Goal: Information Seeking & Learning: Learn about a topic

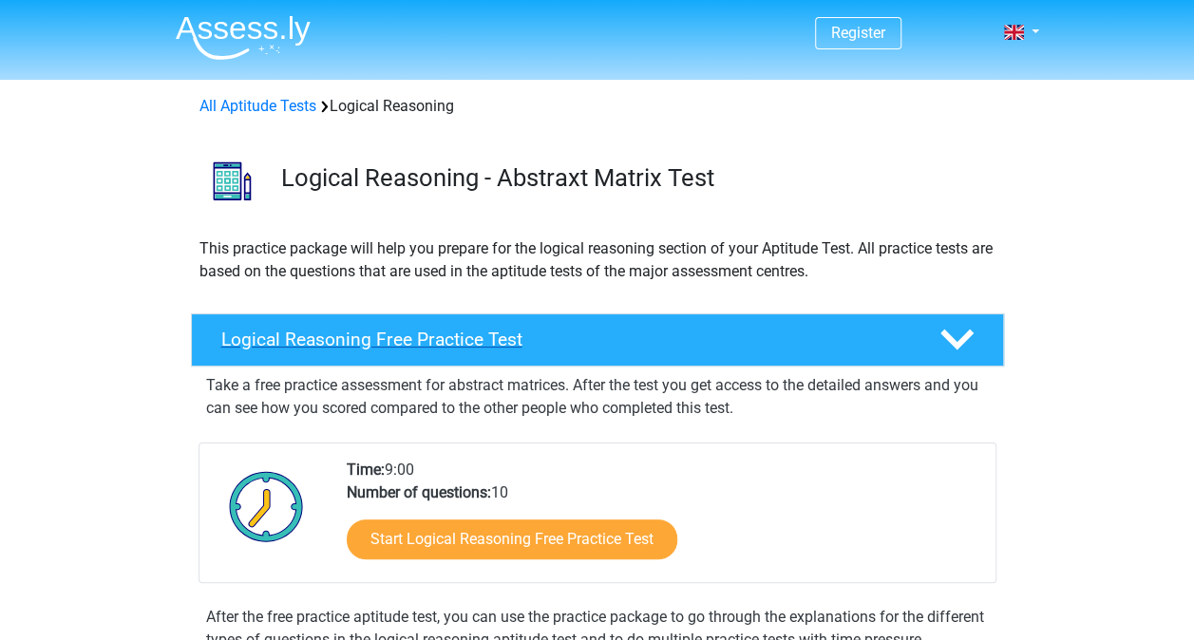
scroll to position [95, 0]
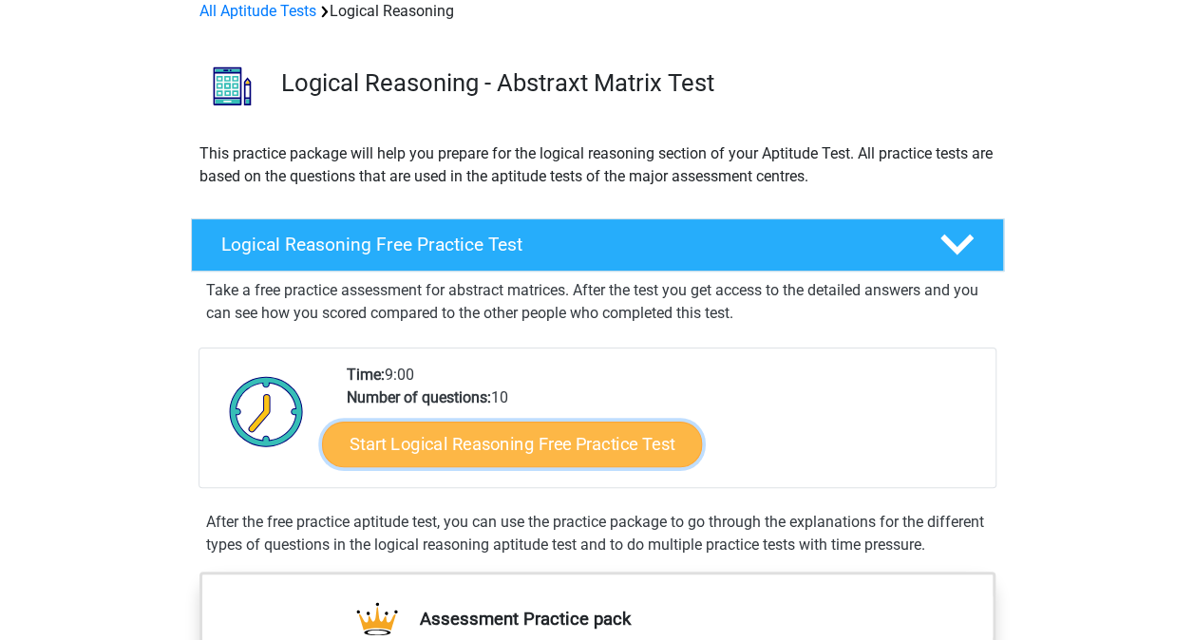
click at [523, 440] on link "Start Logical Reasoning Free Practice Test" at bounding box center [512, 444] width 380 height 46
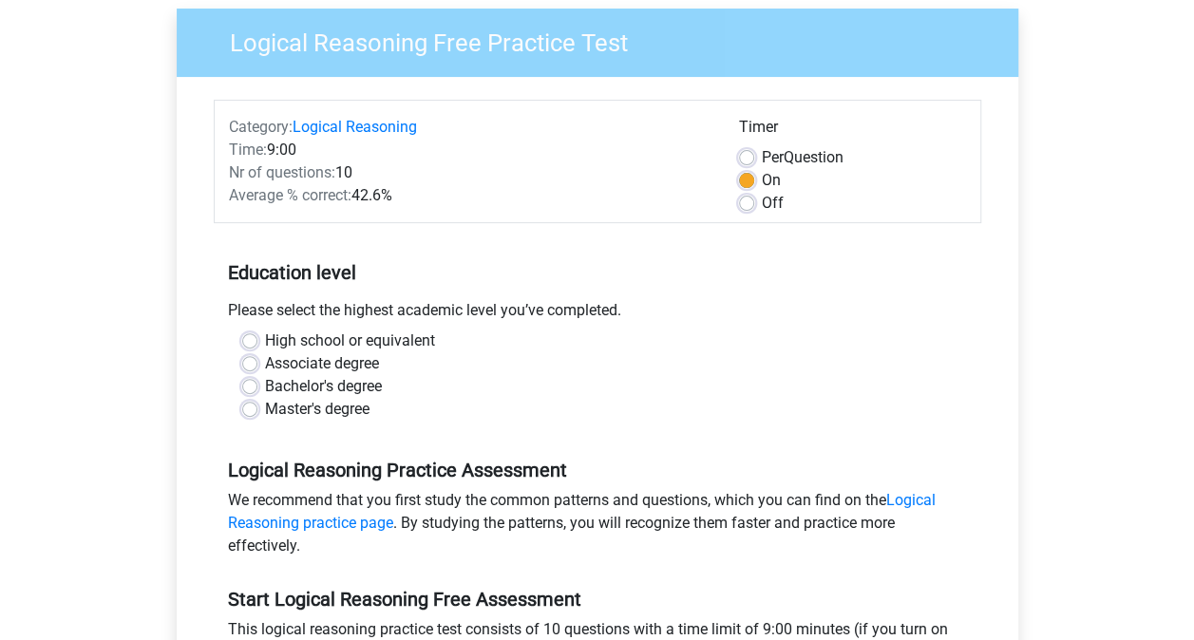
scroll to position [190, 0]
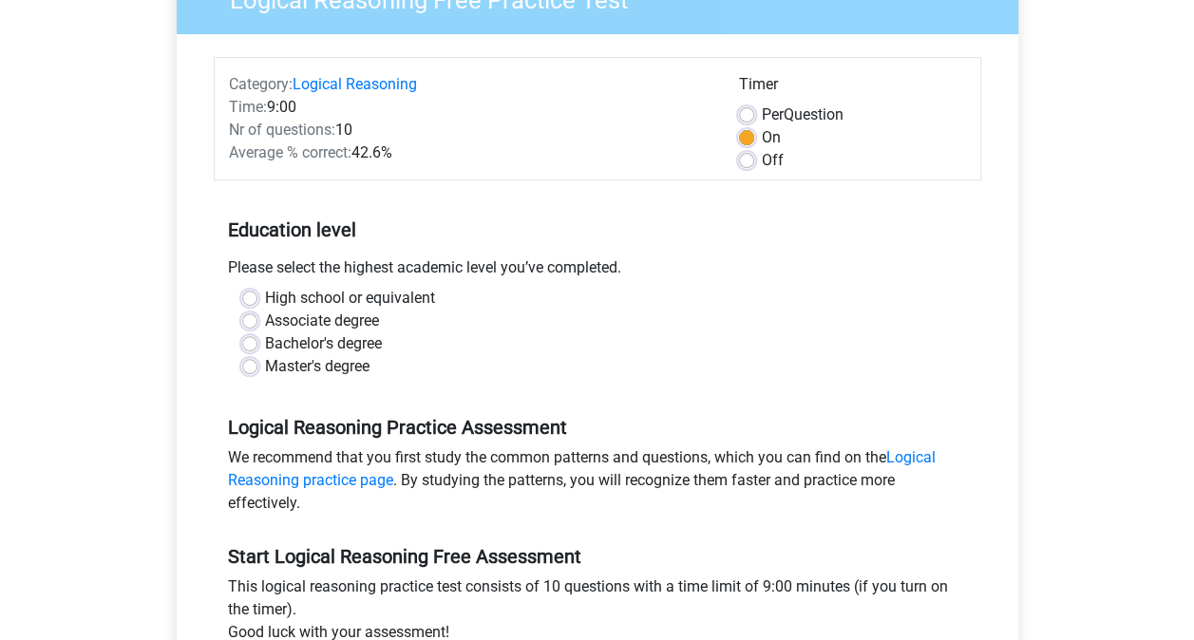
click at [330, 371] on label "Master's degree" at bounding box center [317, 366] width 105 height 23
click at [258, 371] on input "Master's degree" at bounding box center [249, 364] width 15 height 19
radio input "true"
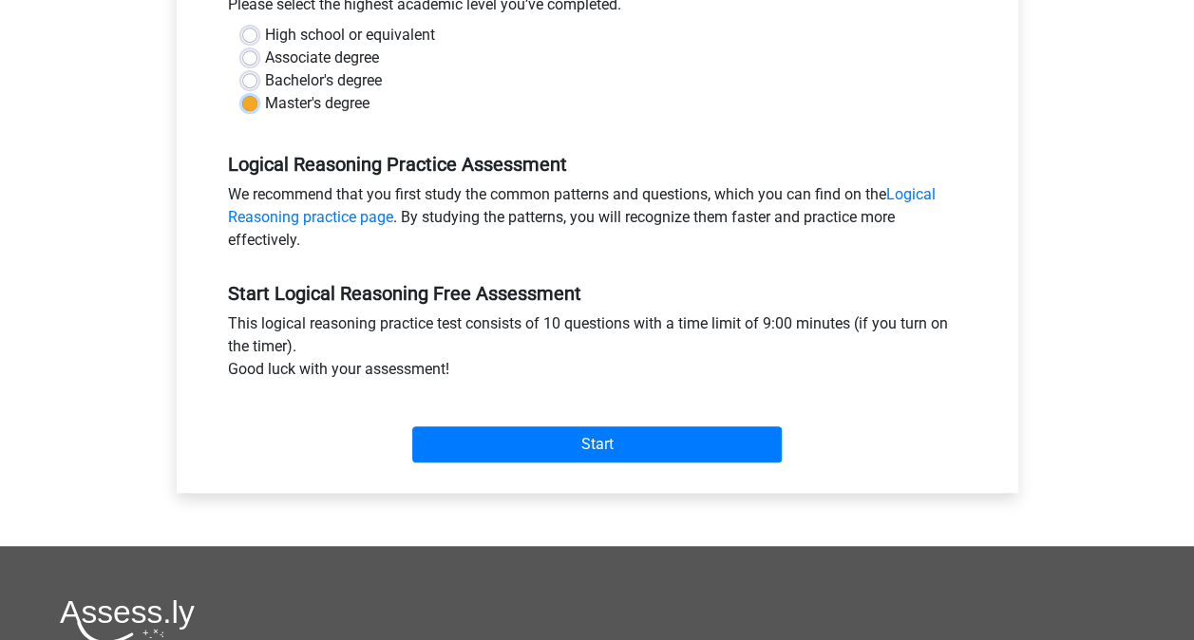
scroll to position [570, 0]
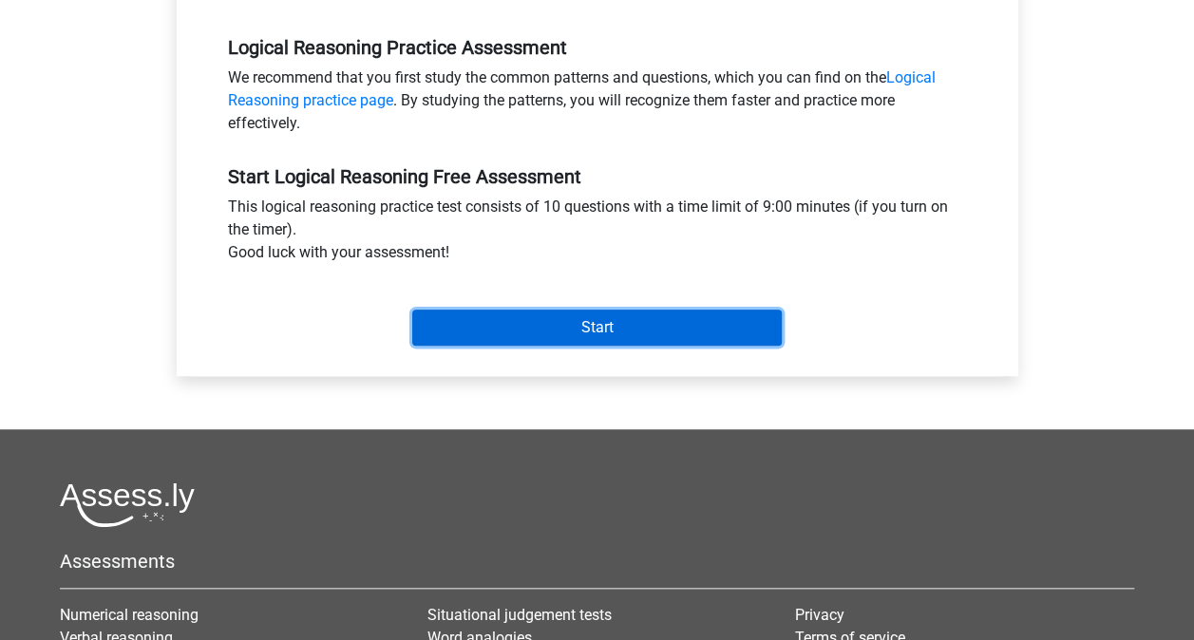
click at [579, 325] on input "Start" at bounding box center [597, 328] width 370 height 36
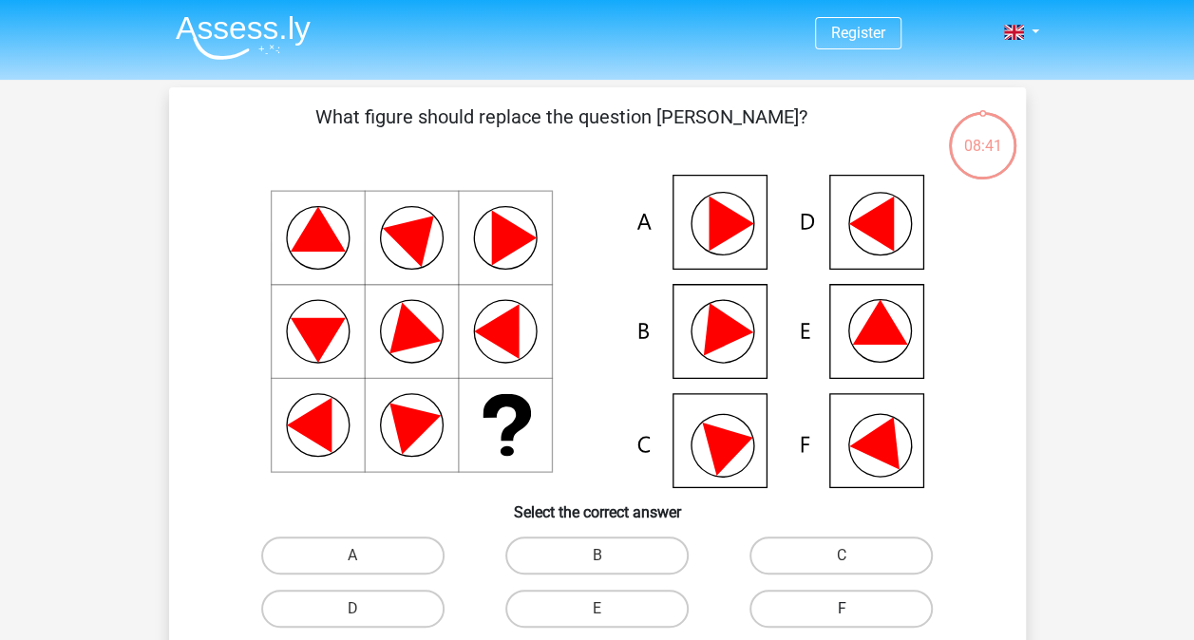
click at [856, 619] on label "F" at bounding box center [841, 609] width 183 height 38
click at [854, 619] on input "F" at bounding box center [848, 615] width 12 height 12
radio input "true"
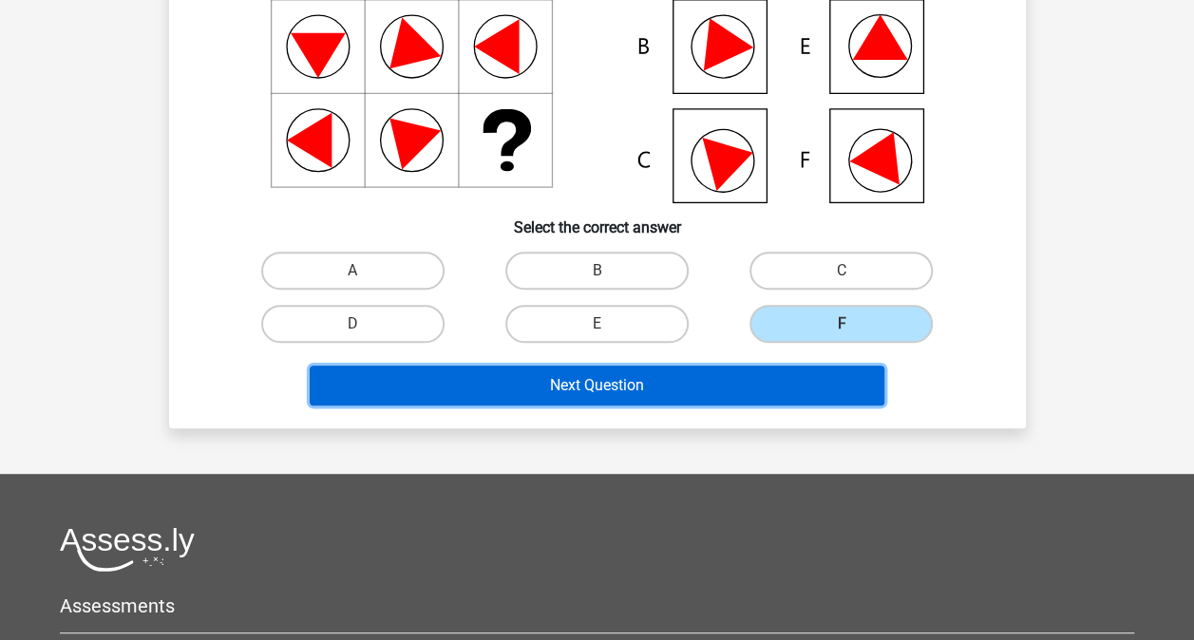
click at [623, 386] on button "Next Question" at bounding box center [597, 386] width 575 height 40
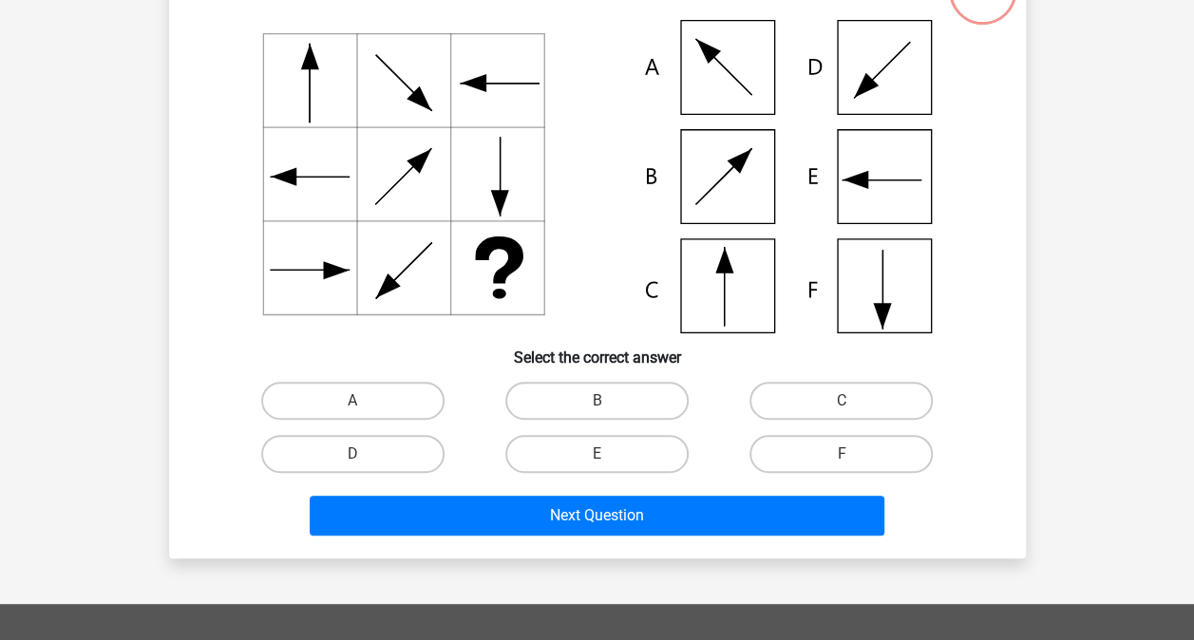
scroll to position [125, 0]
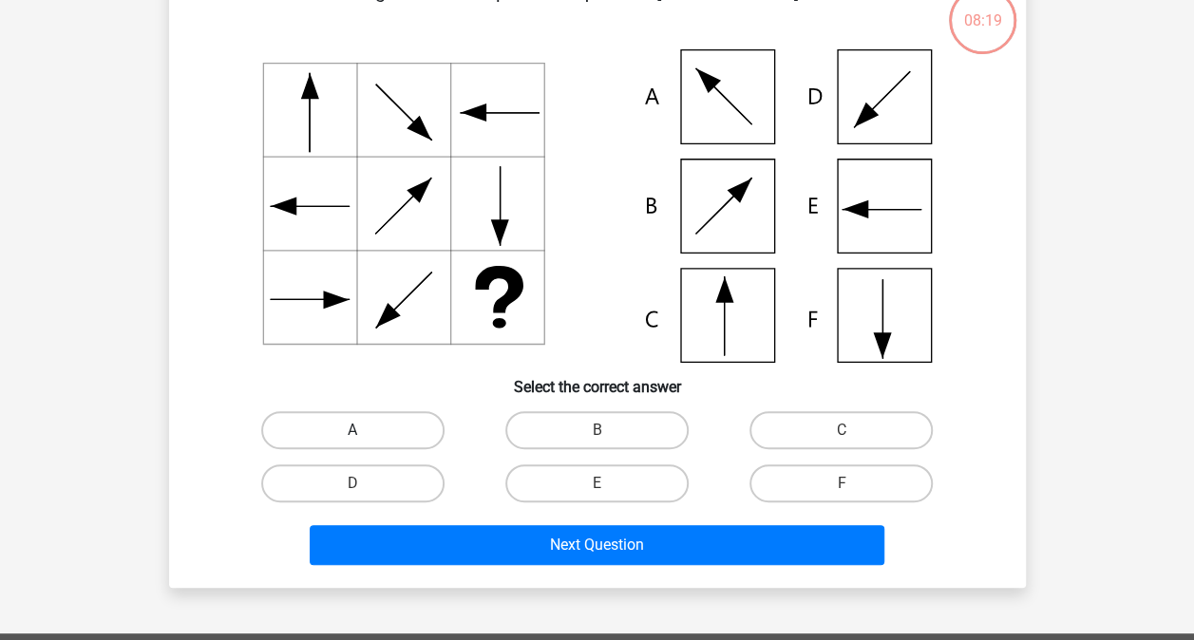
click at [370, 426] on label "A" at bounding box center [352, 430] width 183 height 38
click at [365, 430] on input "A" at bounding box center [359, 436] width 12 height 12
radio input "true"
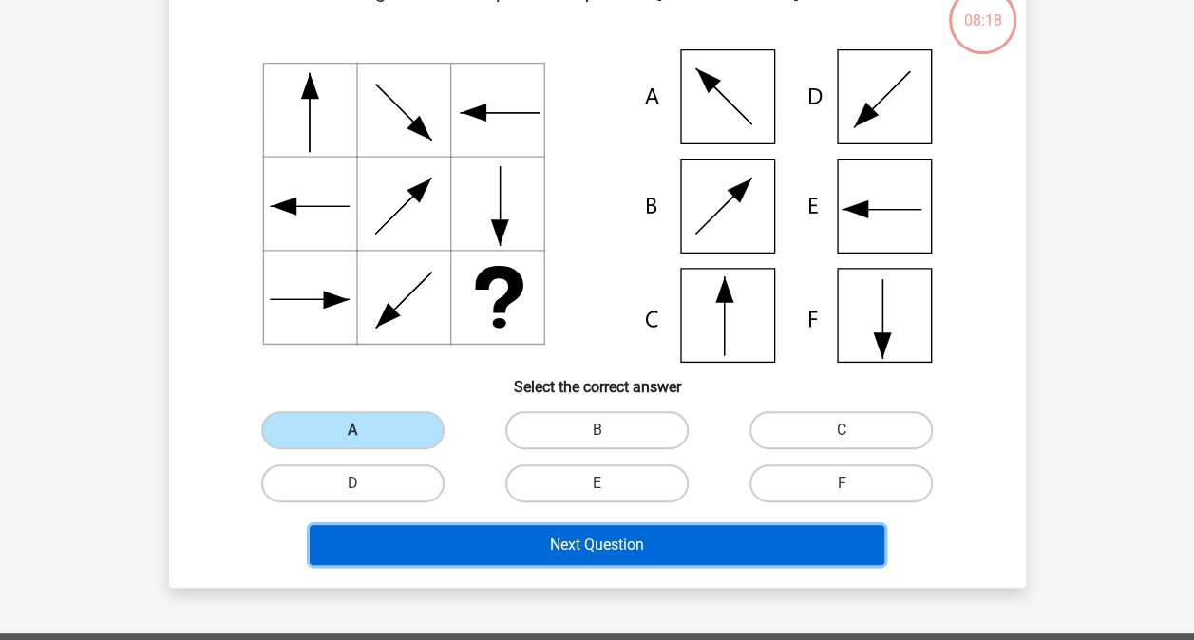
click at [466, 550] on button "Next Question" at bounding box center [597, 545] width 575 height 40
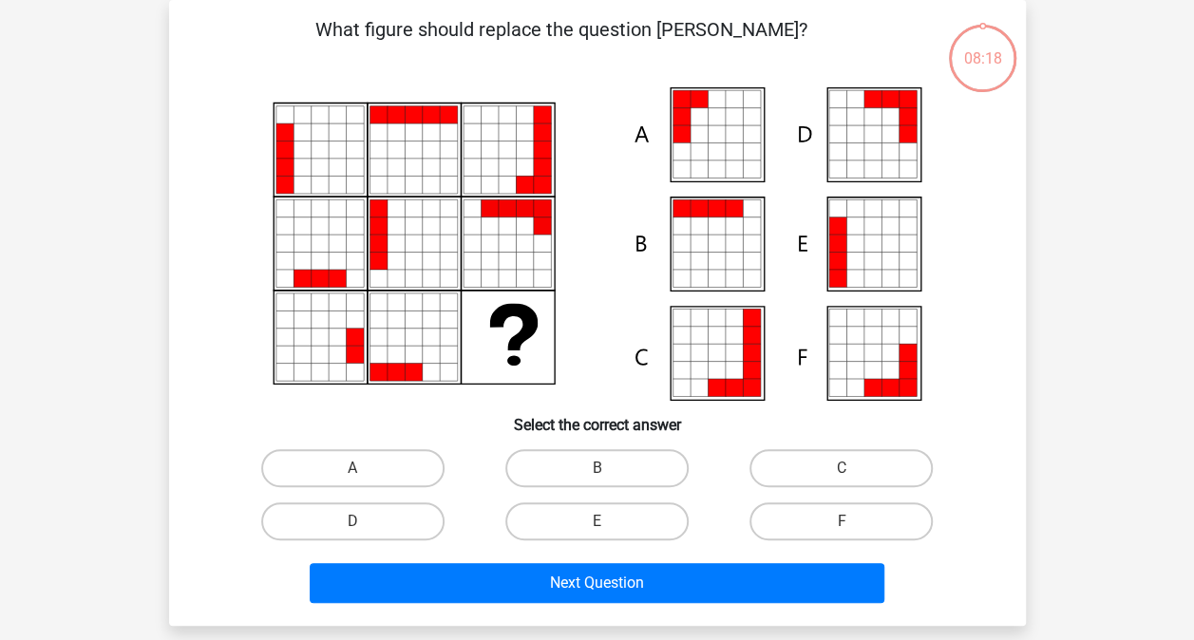
scroll to position [87, 0]
click at [859, 247] on icon at bounding box center [855, 243] width 17 height 17
click at [588, 524] on label "E" at bounding box center [597, 522] width 183 height 38
click at [597, 524] on input "E" at bounding box center [603, 528] width 12 height 12
radio input "true"
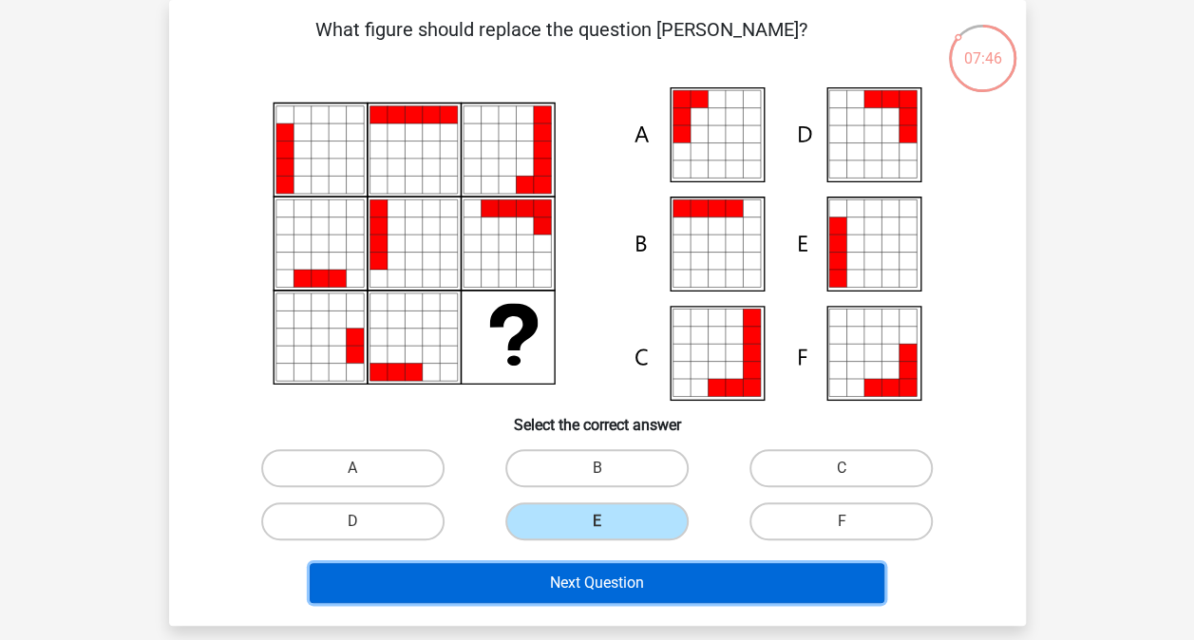
click at [600, 590] on button "Next Question" at bounding box center [597, 583] width 575 height 40
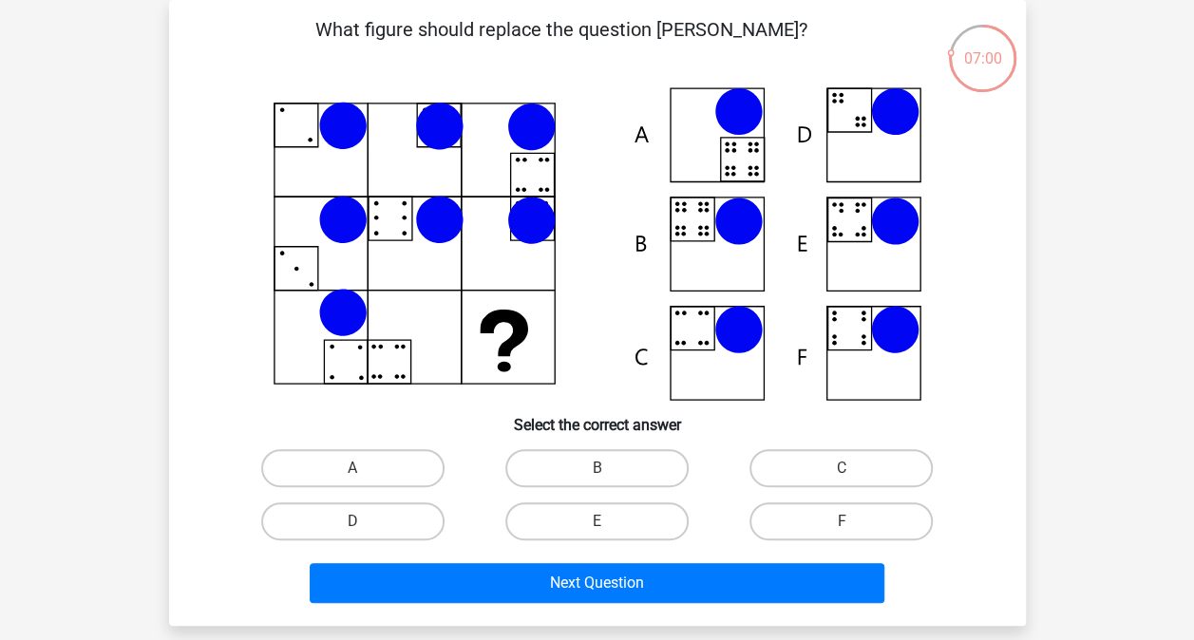
click at [722, 242] on icon at bounding box center [598, 244] width 766 height 314
click at [572, 454] on label "B" at bounding box center [597, 468] width 183 height 38
click at [597, 468] on input "B" at bounding box center [603, 474] width 12 height 12
radio input "true"
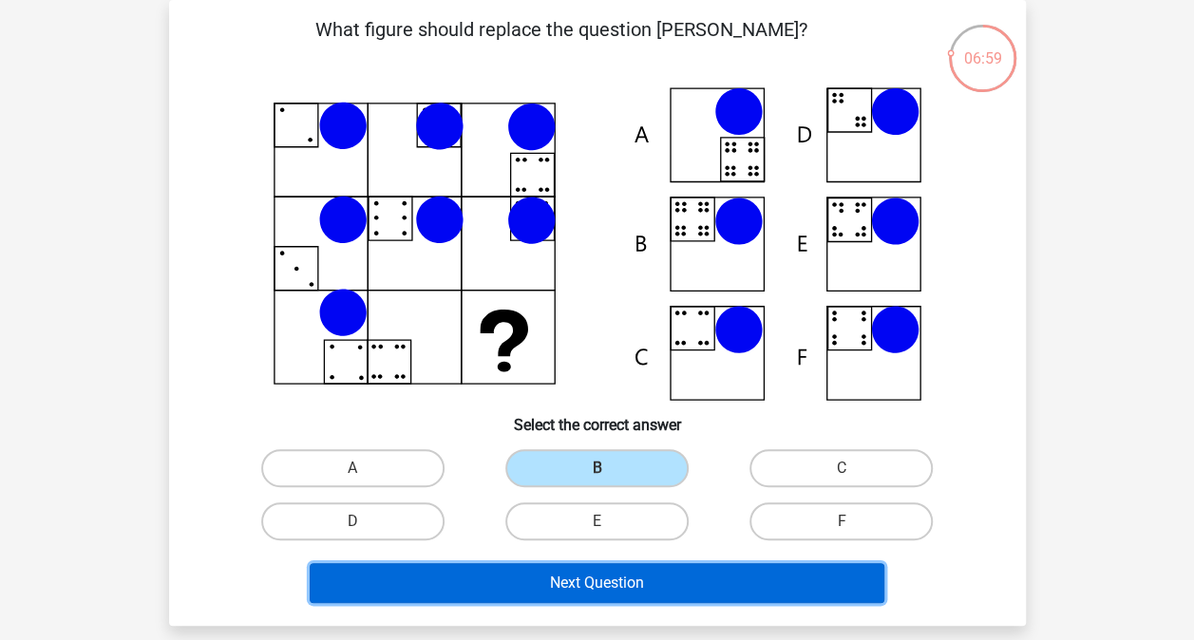
click at [574, 572] on button "Next Question" at bounding box center [597, 583] width 575 height 40
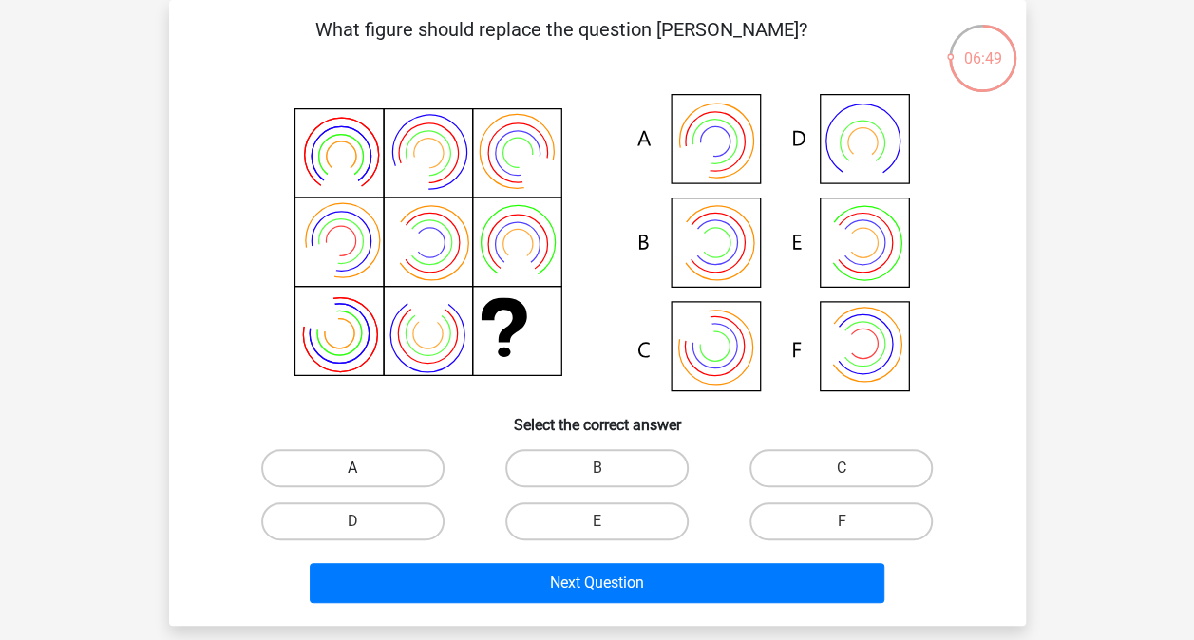
click at [403, 471] on label "A" at bounding box center [352, 468] width 183 height 38
click at [365, 471] on input "A" at bounding box center [359, 474] width 12 height 12
radio input "true"
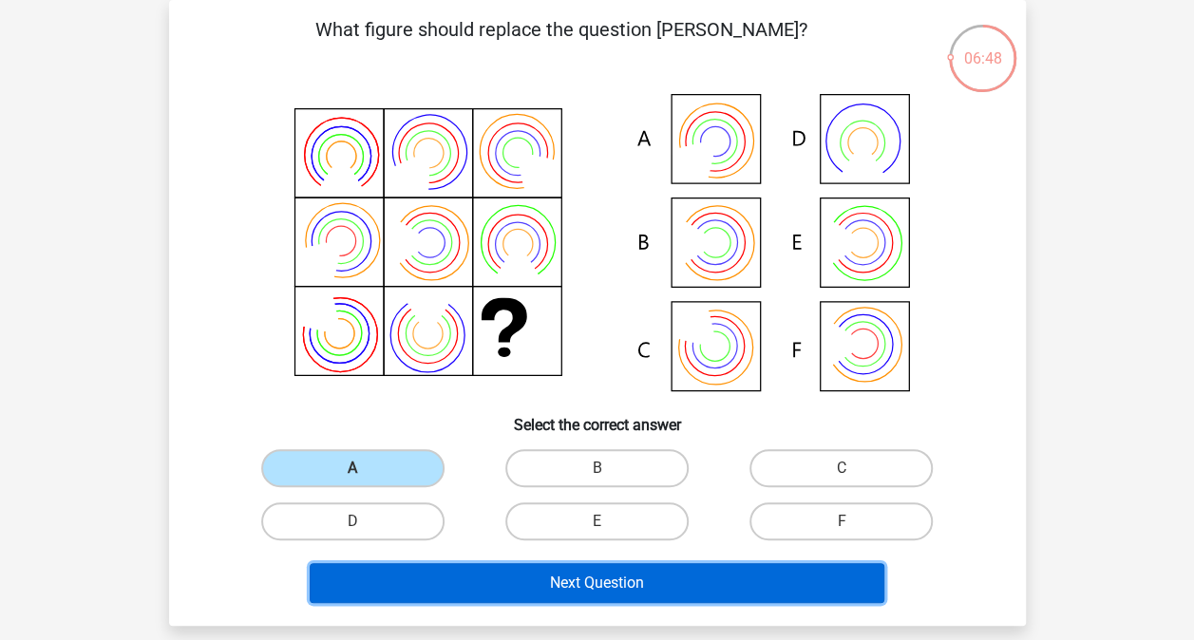
click at [578, 589] on button "Next Question" at bounding box center [597, 583] width 575 height 40
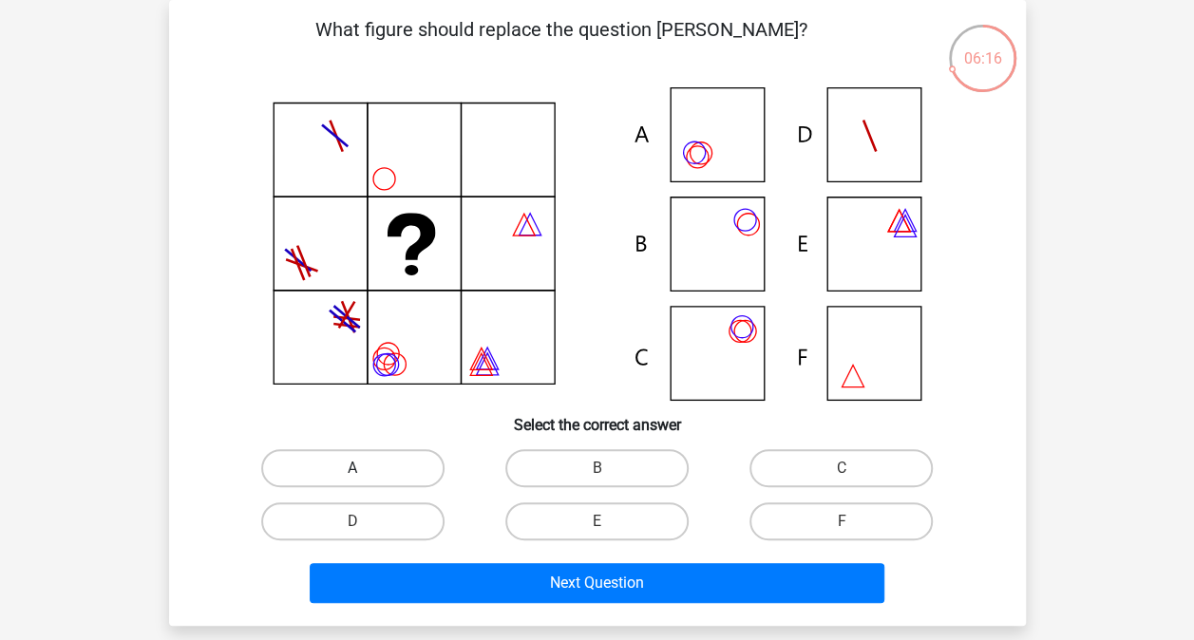
click at [400, 466] on label "A" at bounding box center [352, 468] width 183 height 38
click at [365, 468] on input "A" at bounding box center [359, 474] width 12 height 12
radio input "true"
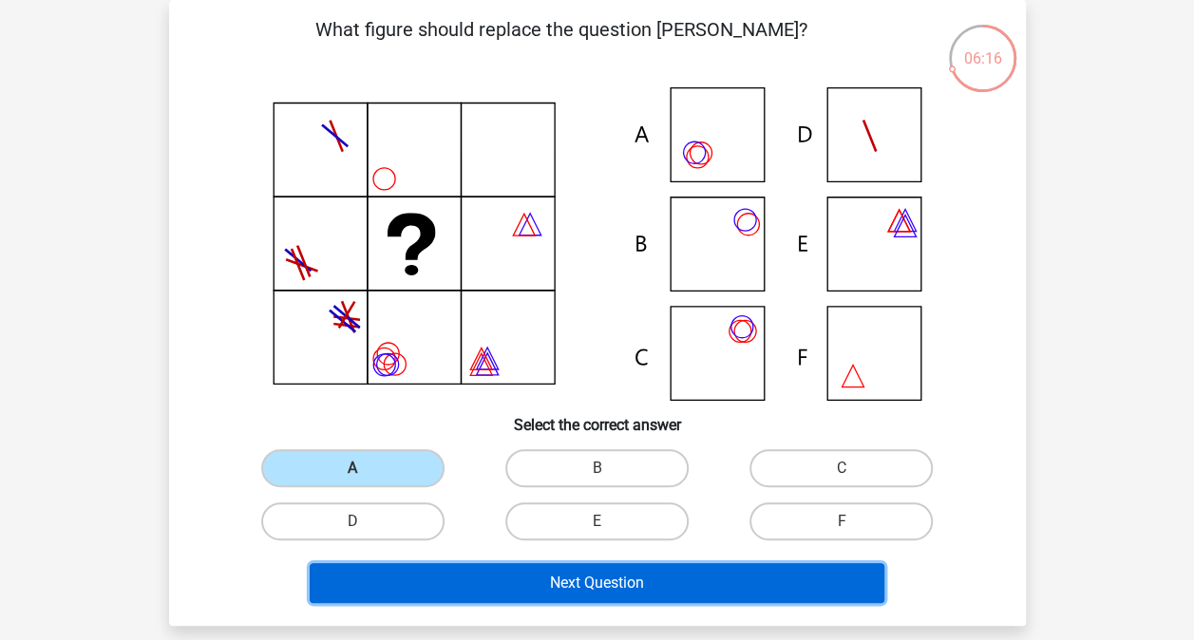
click at [460, 576] on button "Next Question" at bounding box center [597, 583] width 575 height 40
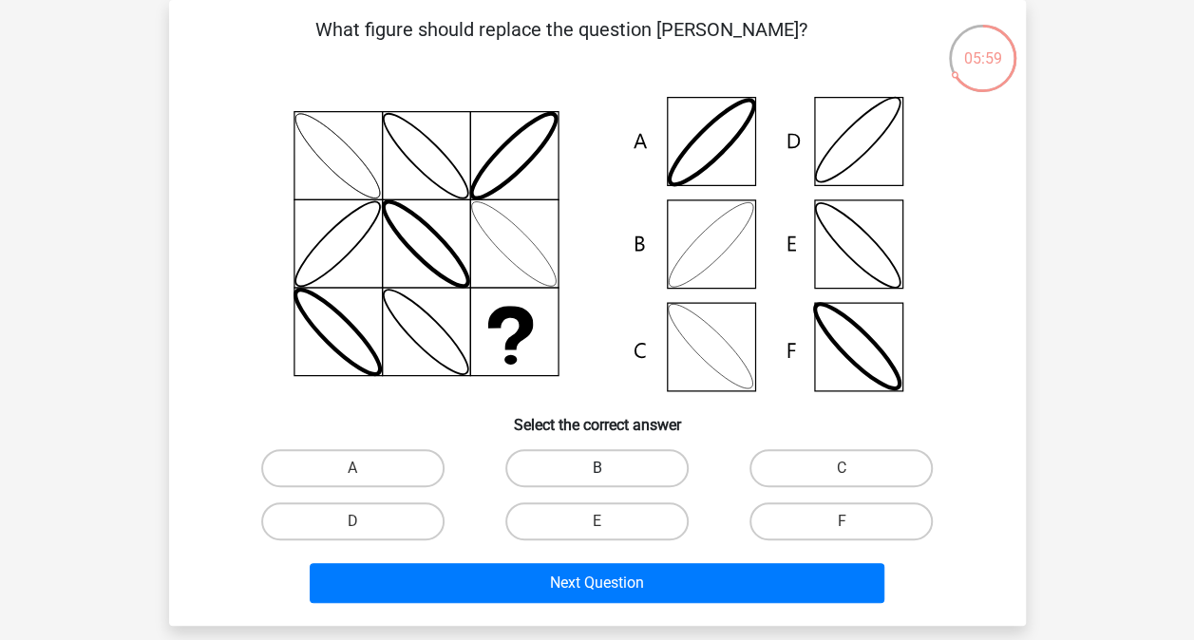
click at [563, 478] on label "B" at bounding box center [597, 468] width 183 height 38
click at [597, 478] on input "B" at bounding box center [603, 474] width 12 height 12
radio input "true"
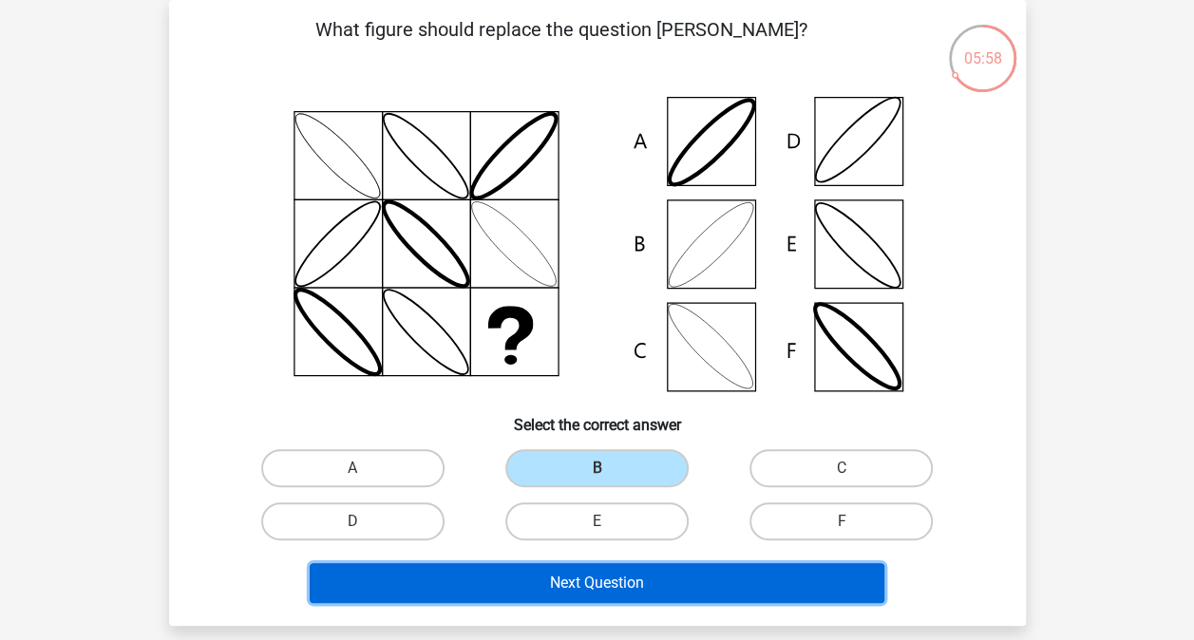
drag, startPoint x: 591, startPoint y: 568, endPoint x: 582, endPoint y: 575, distance: 10.8
click at [584, 574] on button "Next Question" at bounding box center [597, 583] width 575 height 40
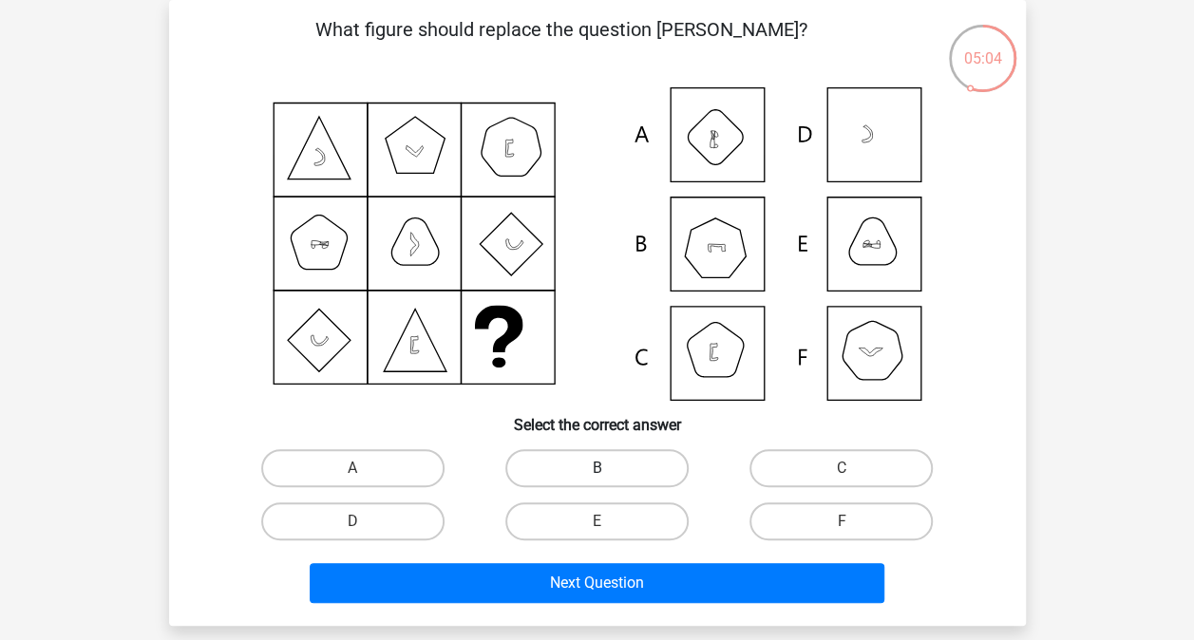
click at [559, 463] on label "B" at bounding box center [597, 468] width 183 height 38
click at [597, 468] on input "B" at bounding box center [603, 474] width 12 height 12
radio input "true"
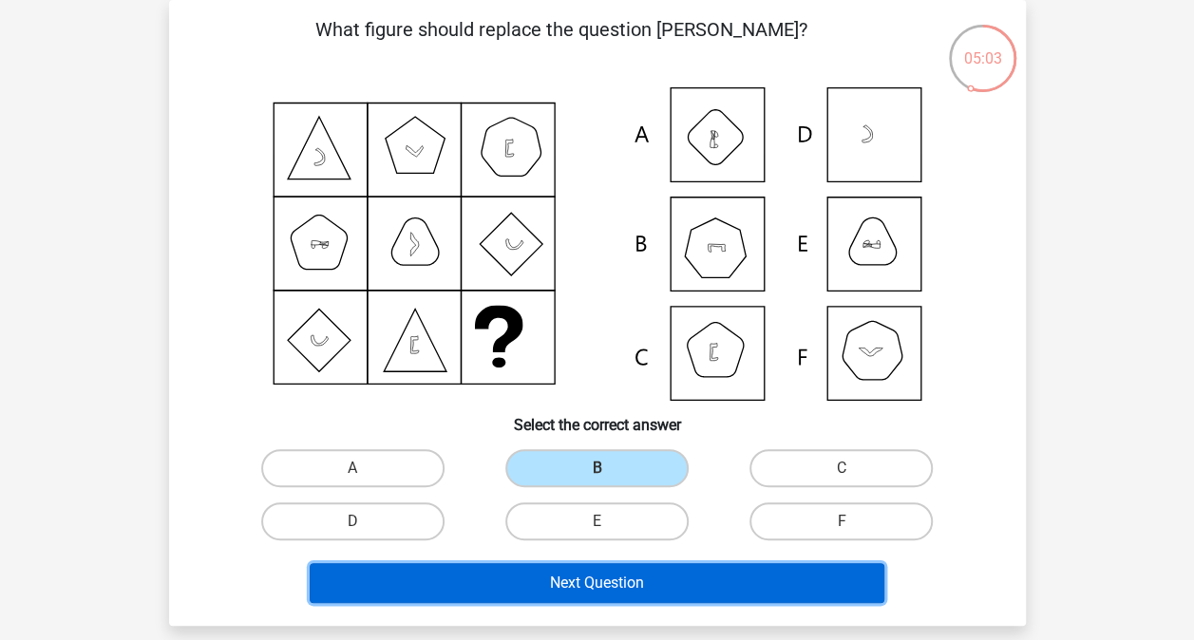
click at [579, 589] on button "Next Question" at bounding box center [597, 583] width 575 height 40
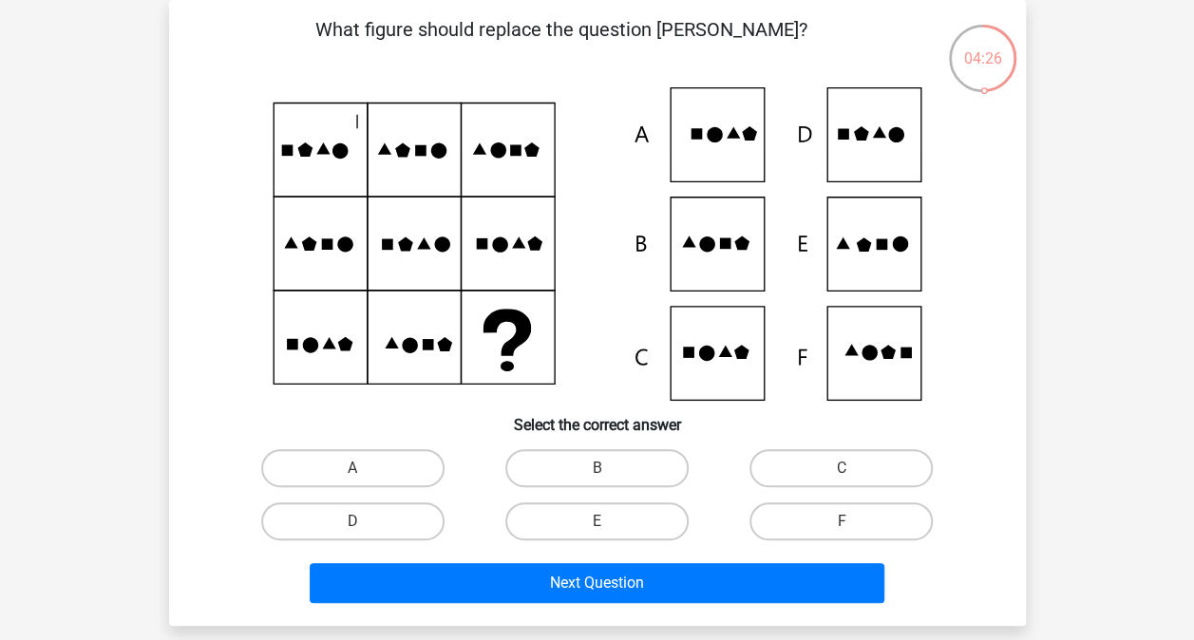
click at [357, 532] on input "D" at bounding box center [359, 528] width 12 height 12
radio input "true"
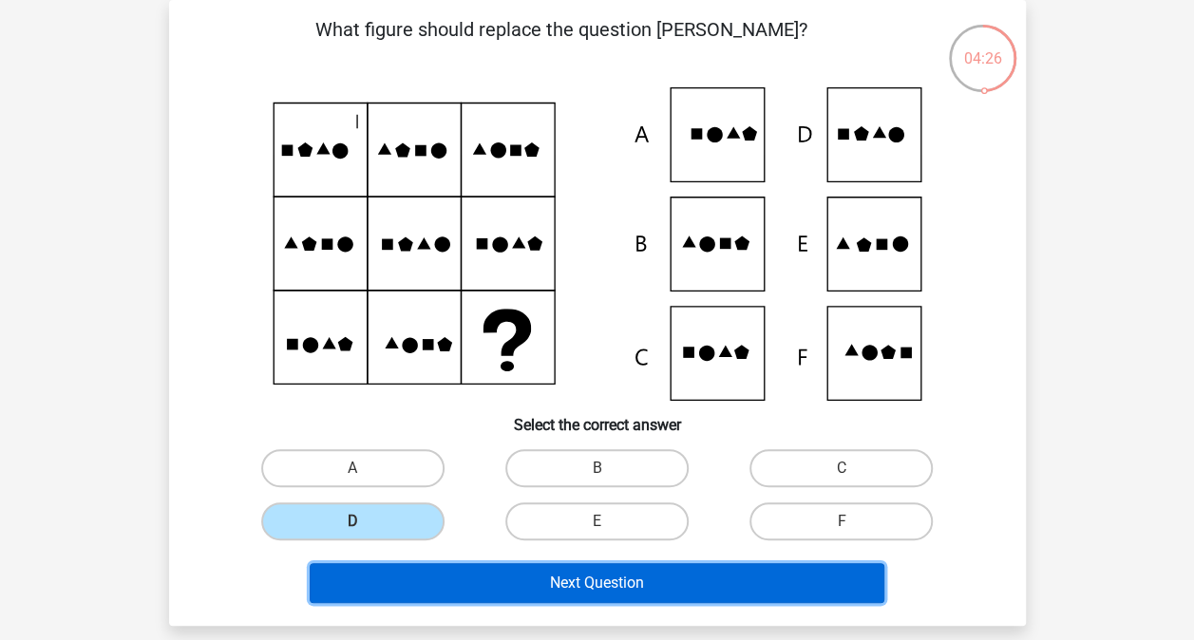
click at [384, 582] on button "Next Question" at bounding box center [597, 583] width 575 height 40
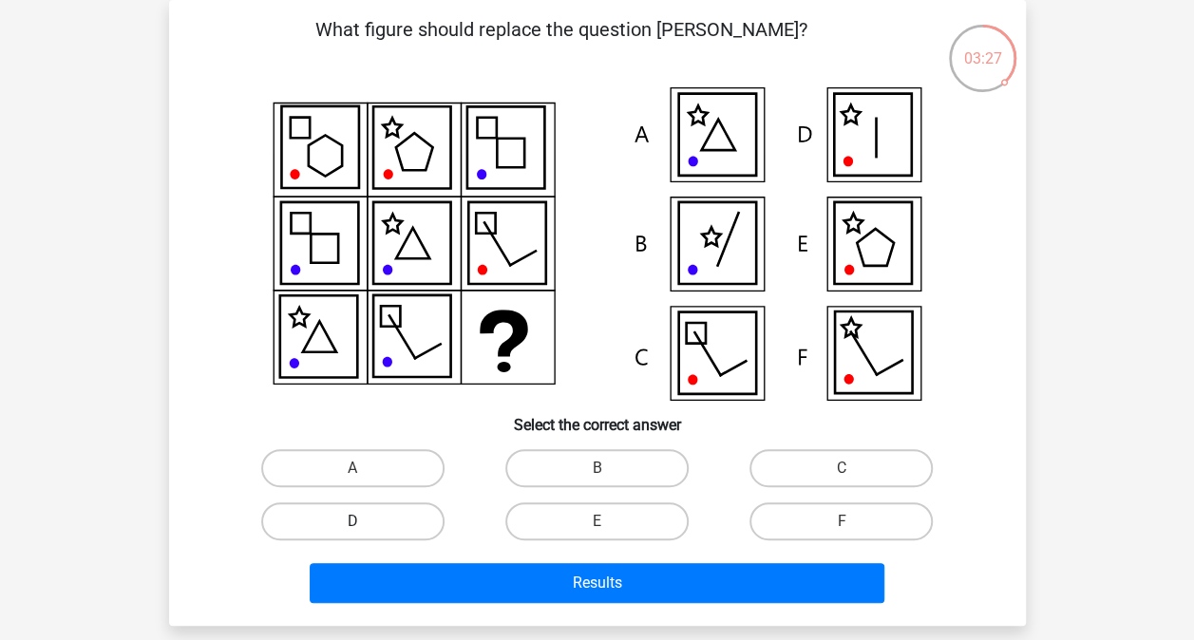
click at [388, 525] on label "D" at bounding box center [352, 522] width 183 height 38
click at [365, 525] on input "D" at bounding box center [359, 528] width 12 height 12
radio input "true"
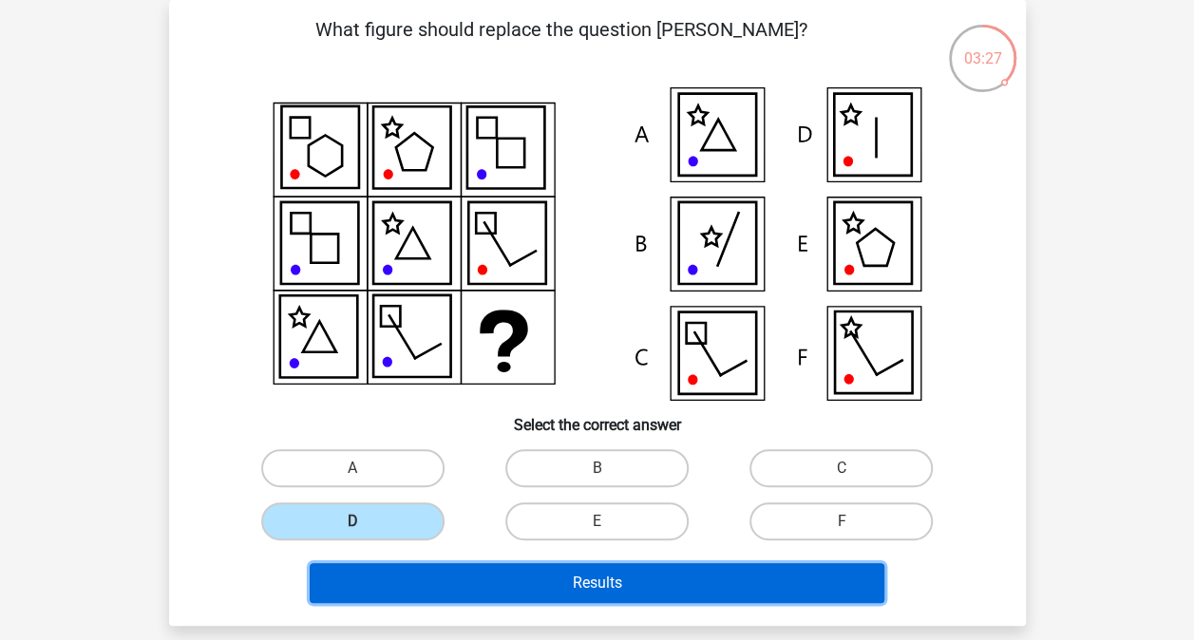
click at [443, 582] on button "Results" at bounding box center [597, 583] width 575 height 40
